Goal: Use online tool/utility: Utilize a website feature to perform a specific function

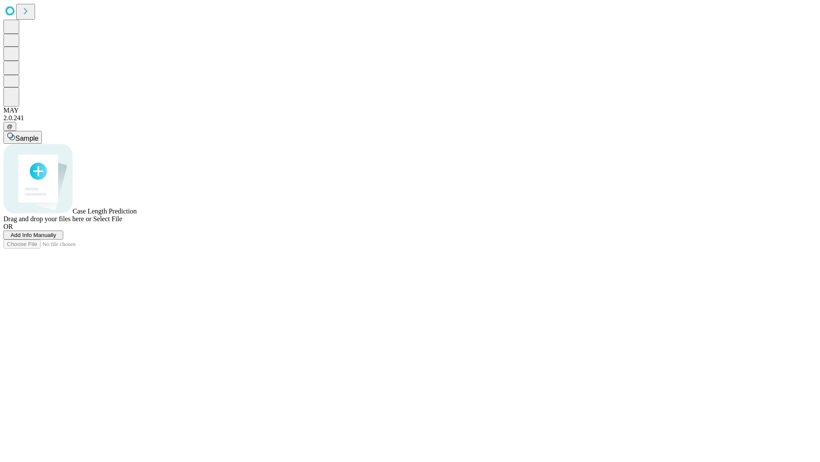
click at [56, 238] on span "Add Info Manually" at bounding box center [34, 235] width 46 height 6
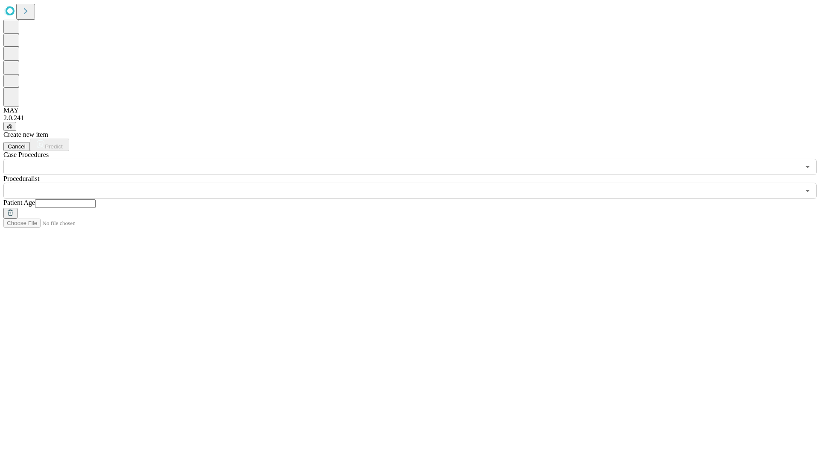
click at [96, 199] on input "text" at bounding box center [65, 203] width 61 height 9
type input "**"
click at [416, 182] on input "text" at bounding box center [401, 190] width 797 height 16
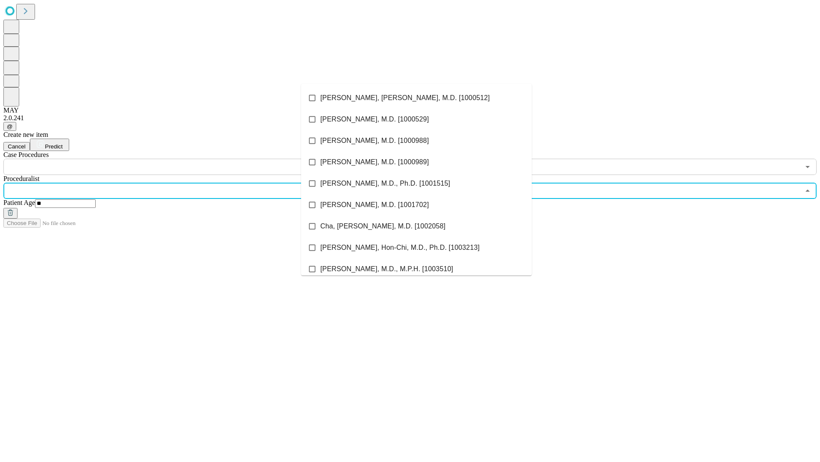
click at [417, 98] on li "[PERSON_NAME], [PERSON_NAME], M.D. [1000512]" at bounding box center [416, 97] width 231 height 21
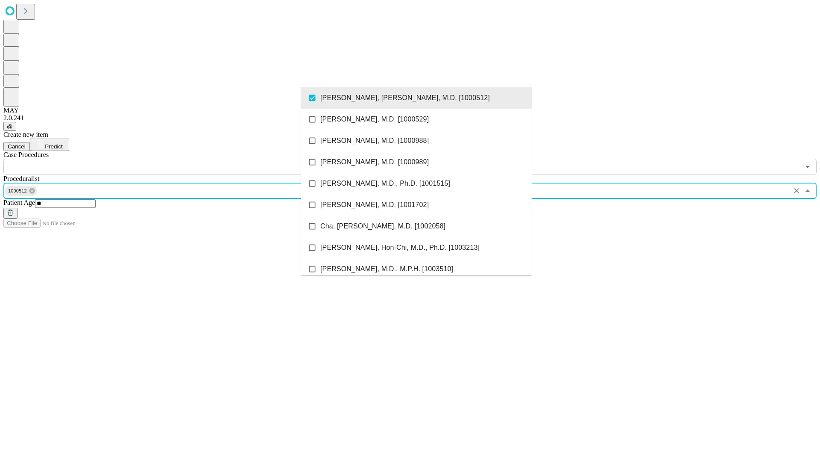
click at [179, 159] on input "text" at bounding box center [401, 167] width 797 height 16
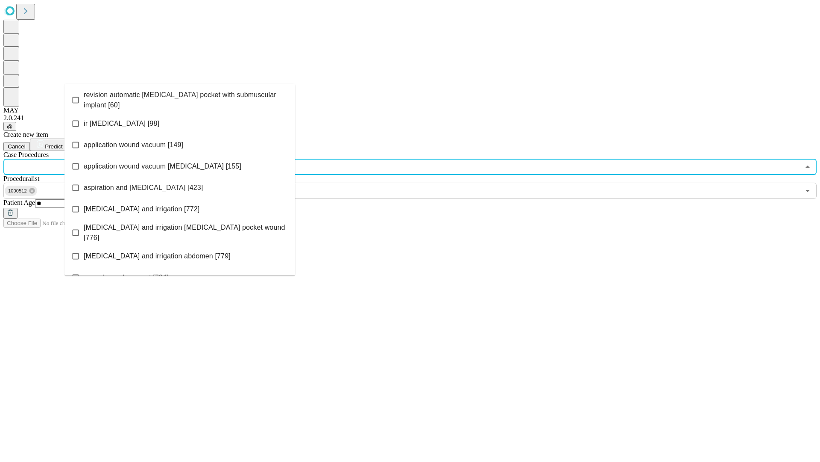
click at [180, 98] on span "revision automatic [MEDICAL_DATA] pocket with submuscular implant [60]" at bounding box center [186, 100] width 205 height 21
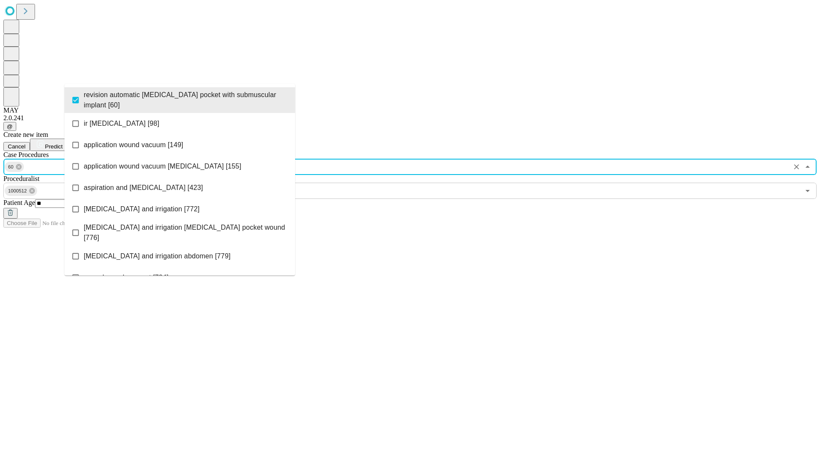
click at [62, 143] on span "Predict" at bounding box center [54, 146] width 18 height 6
